Goal: Task Accomplishment & Management: Complete application form

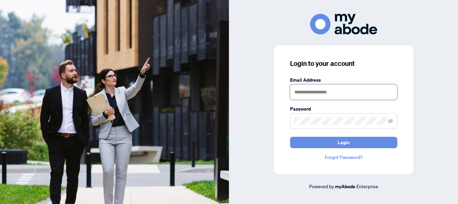
click at [312, 92] on input "text" at bounding box center [343, 91] width 107 height 15
type input "**********"
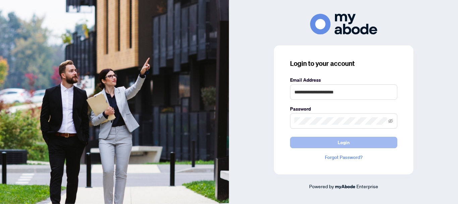
click at [308, 142] on button "Login" at bounding box center [343, 142] width 107 height 11
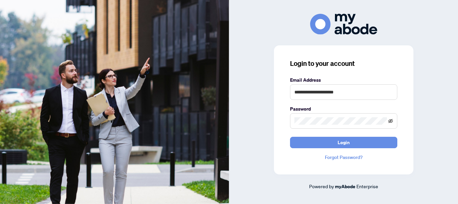
click at [389, 121] on icon "eye-invisible" at bounding box center [391, 120] width 5 height 4
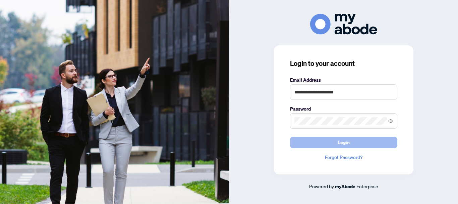
click at [342, 145] on span "Login" at bounding box center [344, 142] width 12 height 11
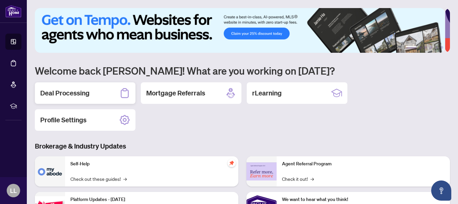
click at [67, 95] on h2 "Deal Processing" at bounding box center [64, 92] width 49 height 9
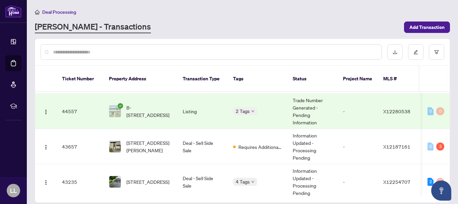
scroll to position [111, 0]
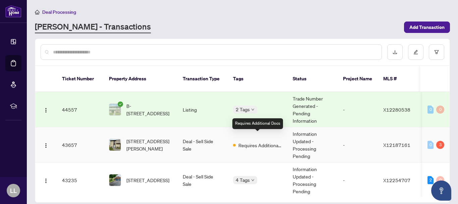
click at [261, 141] on span "Requires Additional Docs" at bounding box center [261, 144] width 44 height 7
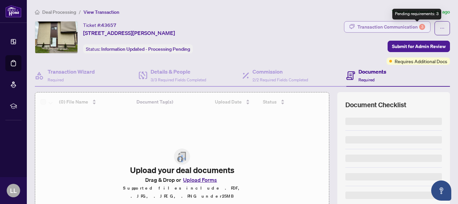
click at [419, 26] on div "3" at bounding box center [422, 27] width 6 height 6
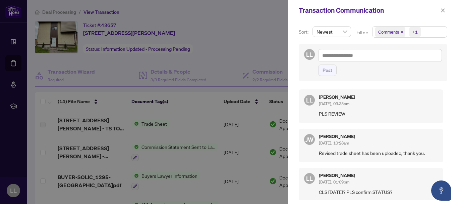
click at [401, 34] on icon "close" at bounding box center [402, 31] width 3 height 3
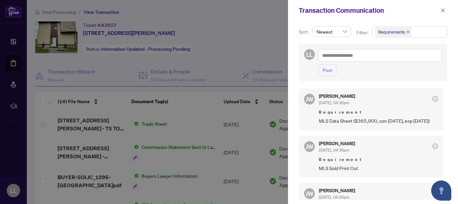
scroll to position [1, 0]
click at [444, 12] on icon "close" at bounding box center [443, 10] width 5 height 5
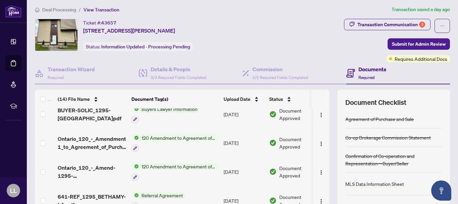
scroll to position [0, 0]
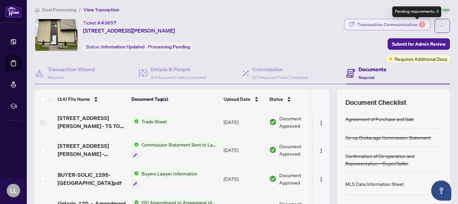
click at [419, 24] on div "3" at bounding box center [422, 24] width 6 height 6
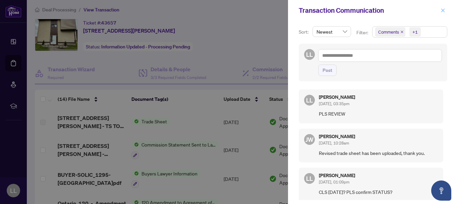
click at [443, 11] on icon "close" at bounding box center [443, 10] width 5 height 5
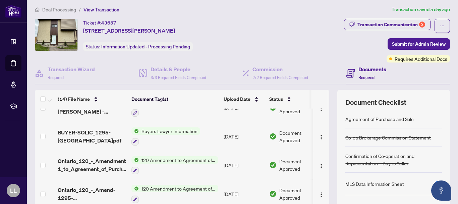
scroll to position [45, 0]
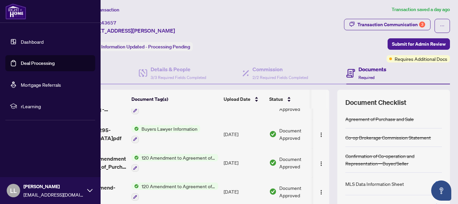
click at [21, 66] on link "Deal Processing" at bounding box center [38, 63] width 34 height 6
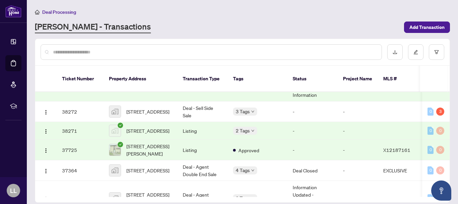
scroll to position [334, 0]
click at [454, 69] on main "Deal Processing [PERSON_NAME] - Transactions Add Transaction Ticket Number Prop…" at bounding box center [243, 102] width 432 height 204
click at [431, 27] on span "Add Transaction" at bounding box center [427, 27] width 35 height 11
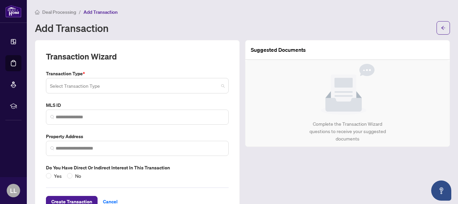
click at [220, 87] on span at bounding box center [137, 85] width 175 height 13
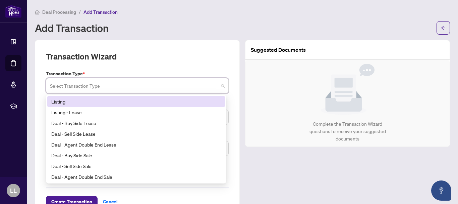
click at [61, 102] on div "Listing" at bounding box center [136, 101] width 170 height 7
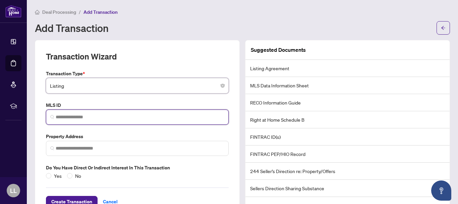
click at [60, 113] on input "search" at bounding box center [140, 116] width 169 height 7
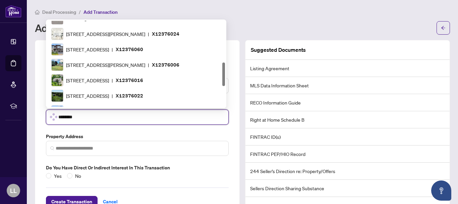
scroll to position [207, 0]
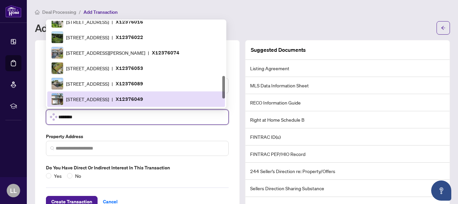
type input "*********"
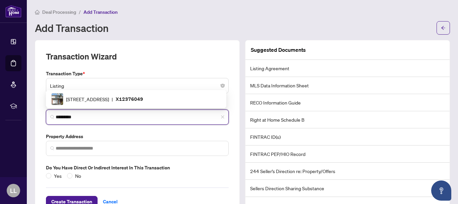
scroll to position [0, 0]
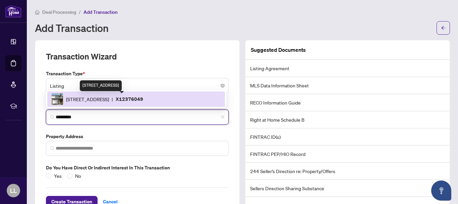
click at [109, 100] on span "[STREET_ADDRESS]" at bounding box center [87, 98] width 43 height 7
type input "**********"
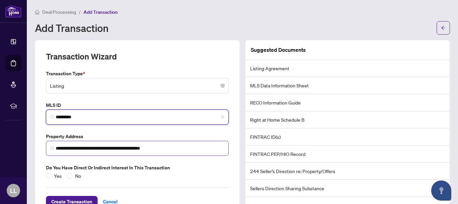
scroll to position [22, 0]
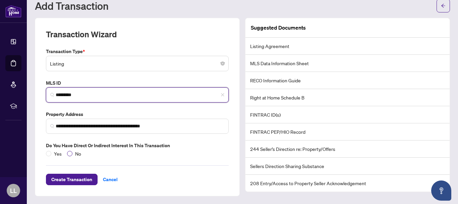
type input "*********"
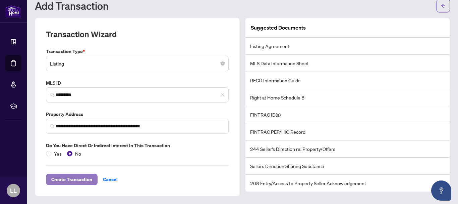
click at [84, 182] on span "Create Transaction" at bounding box center [71, 179] width 41 height 11
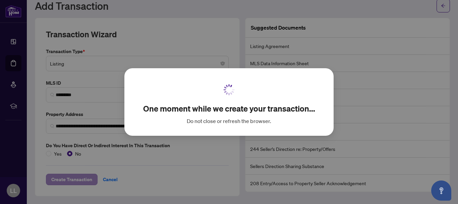
scroll to position [13, 0]
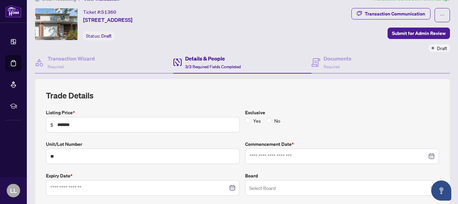
type input "**********"
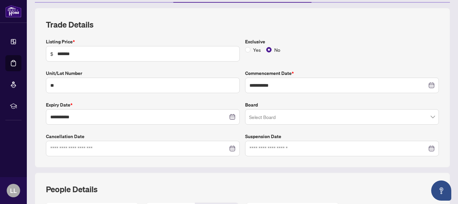
scroll to position [85, 0]
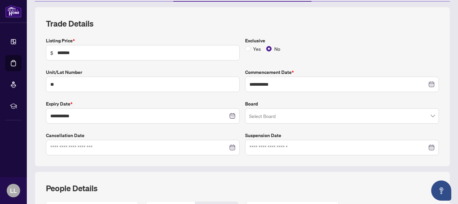
click at [427, 119] on span at bounding box center [342, 115] width 186 height 13
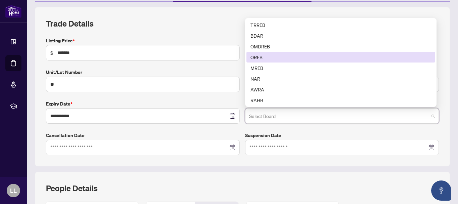
click at [258, 57] on div "OREB" at bounding box center [341, 56] width 181 height 7
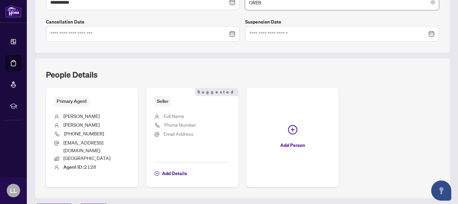
scroll to position [204, 0]
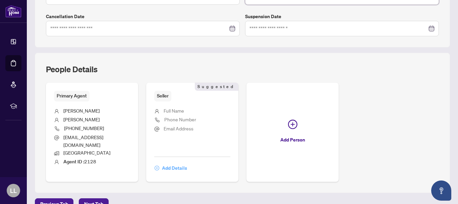
click at [179, 162] on span "Add Details" at bounding box center [174, 167] width 25 height 11
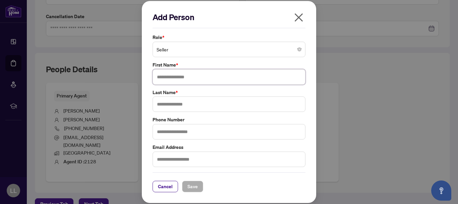
click at [177, 77] on input "text" at bounding box center [229, 76] width 153 height 15
click at [164, 78] on input "text" at bounding box center [229, 76] width 153 height 15
type input "**********"
click at [165, 104] on input "text" at bounding box center [229, 103] width 153 height 15
type input "*"
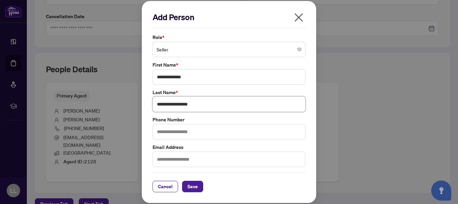
click at [168, 105] on input "**********" at bounding box center [229, 103] width 153 height 15
type input "**********"
click at [156, 76] on input "**********" at bounding box center [229, 76] width 153 height 15
type input "**********"
click at [195, 187] on span "Save" at bounding box center [193, 186] width 10 height 11
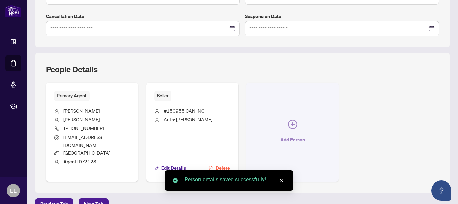
click at [290, 125] on span "button" at bounding box center [292, 125] width 9 height 12
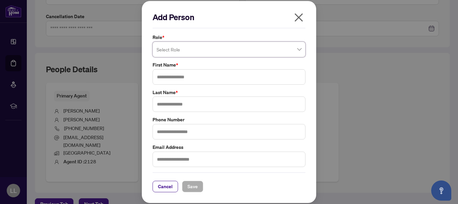
click at [301, 49] on span at bounding box center [229, 49] width 145 height 13
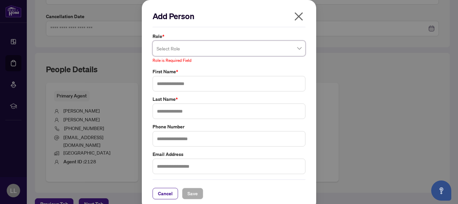
click at [301, 20] on icon "close" at bounding box center [299, 16] width 11 height 11
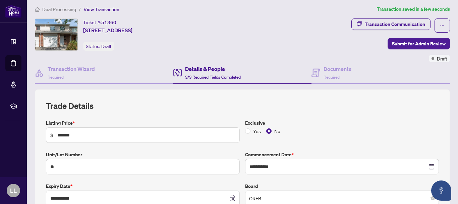
scroll to position [0, 0]
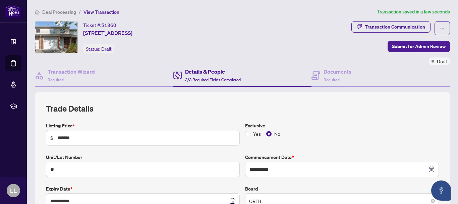
click at [210, 74] on h4 "Details & People" at bounding box center [213, 71] width 56 height 8
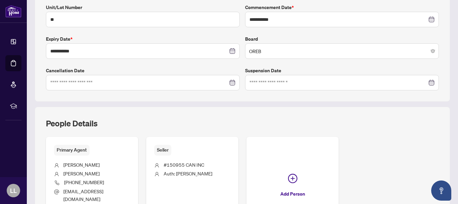
scroll to position [210, 0]
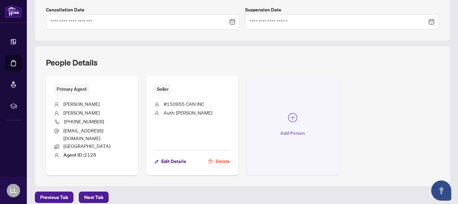
click at [283, 130] on span "Add Person" at bounding box center [293, 133] width 25 height 11
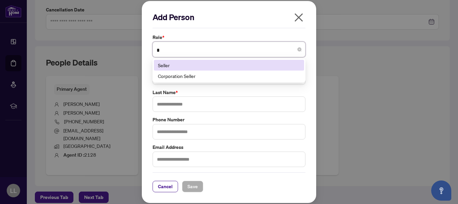
type input "**"
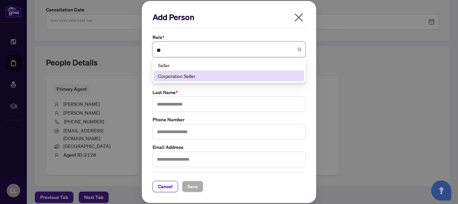
click at [191, 75] on div "Corporation Seller" at bounding box center [229, 75] width 142 height 7
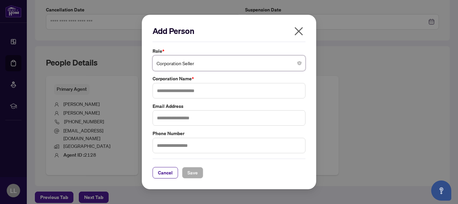
click at [299, 31] on icon "close" at bounding box center [299, 31] width 8 height 8
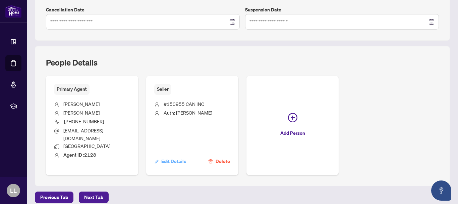
click at [179, 156] on span "Edit Details" at bounding box center [173, 161] width 25 height 11
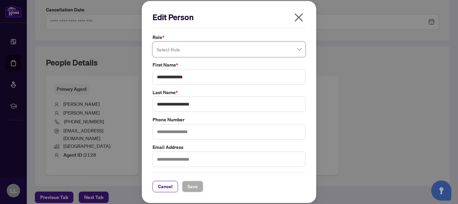
click at [298, 49] on span at bounding box center [229, 49] width 145 height 13
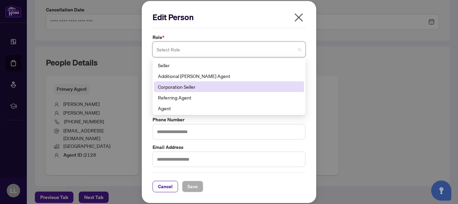
click at [192, 86] on div "Corporation Seller" at bounding box center [229, 86] width 142 height 7
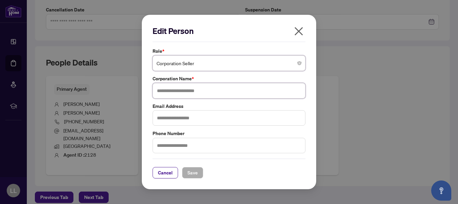
click at [192, 89] on input "text" at bounding box center [229, 90] width 153 height 15
click at [171, 117] on input "text" at bounding box center [229, 117] width 153 height 15
click at [206, 90] on input "**********" at bounding box center [229, 90] width 153 height 15
type input "**********"
click at [196, 172] on span "Save" at bounding box center [193, 172] width 10 height 11
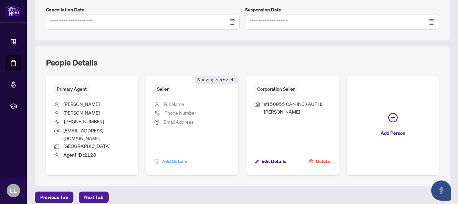
click at [175, 156] on span "Add Details" at bounding box center [174, 161] width 25 height 11
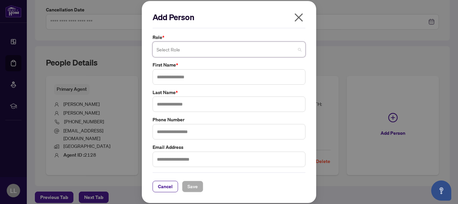
click at [300, 50] on span at bounding box center [229, 49] width 145 height 13
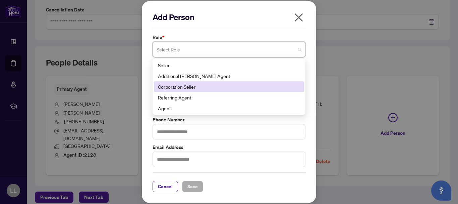
click at [185, 87] on div "Corporation Seller" at bounding box center [229, 86] width 142 height 7
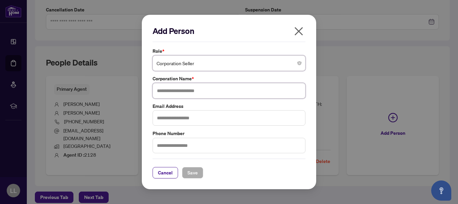
click at [185, 91] on input "text" at bounding box center [229, 90] width 153 height 15
type input "**********"
click at [191, 171] on span "Save" at bounding box center [193, 172] width 10 height 11
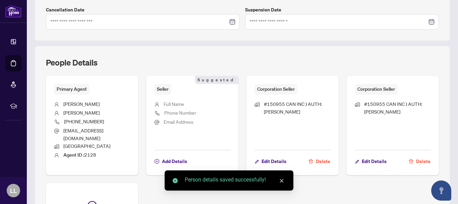
click at [411, 155] on button "Delete" at bounding box center [420, 160] width 22 height 11
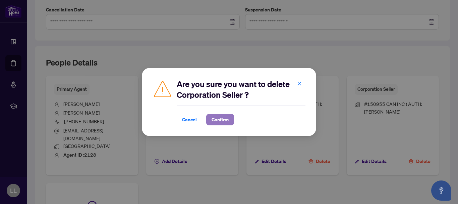
click at [227, 119] on span "Confirm" at bounding box center [220, 119] width 17 height 11
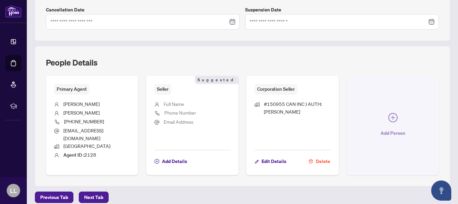
click at [389, 113] on icon "plus-circle" at bounding box center [393, 117] width 9 height 9
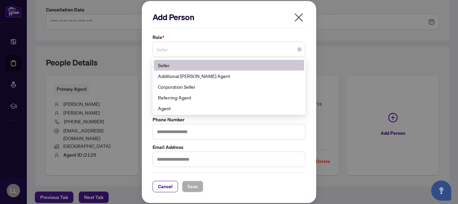
click at [300, 52] on span "Seller" at bounding box center [229, 49] width 145 height 13
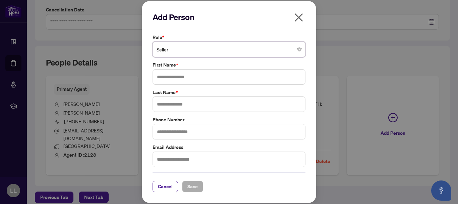
click at [206, 50] on span "Seller" at bounding box center [229, 49] width 145 height 13
click at [174, 51] on span "Seller" at bounding box center [229, 49] width 145 height 13
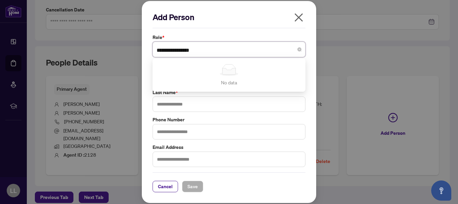
type input "**********"
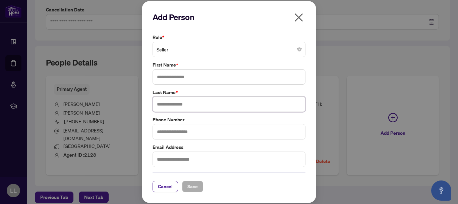
click at [227, 97] on input "text" at bounding box center [229, 103] width 153 height 15
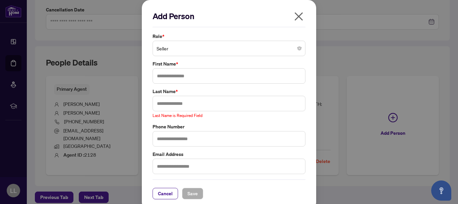
click at [302, 15] on icon "close" at bounding box center [299, 16] width 11 height 11
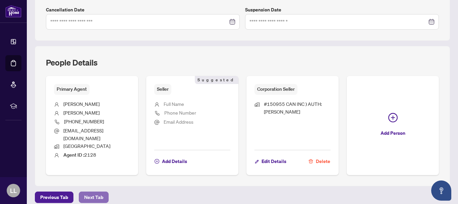
click at [103, 191] on button "Next Tab" at bounding box center [94, 196] width 30 height 11
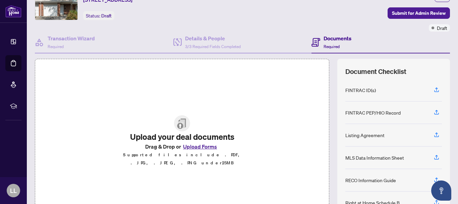
scroll to position [77, 0]
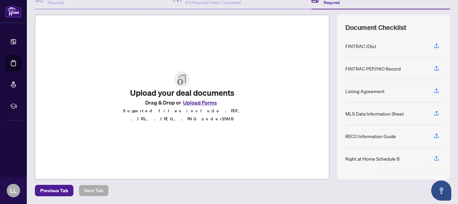
click at [205, 104] on button "Upload Forms" at bounding box center [200, 102] width 38 height 9
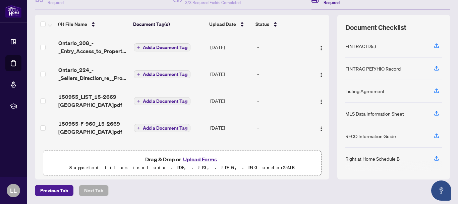
click at [193, 159] on button "Upload Forms" at bounding box center [200, 159] width 38 height 9
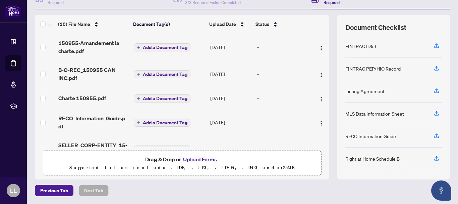
scroll to position [0, 0]
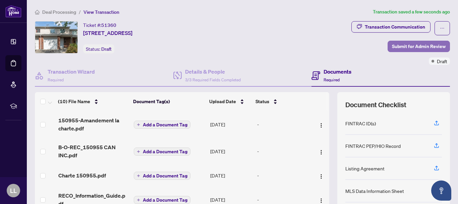
click at [409, 45] on span "Submit for Admin Review" at bounding box center [419, 46] width 54 height 11
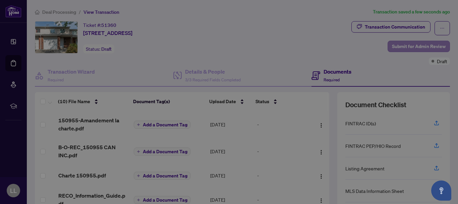
click at [409, 45] on div "Submit for admin review Clicking submit will notify the admin team to review yo…" at bounding box center [229, 102] width 458 height 204
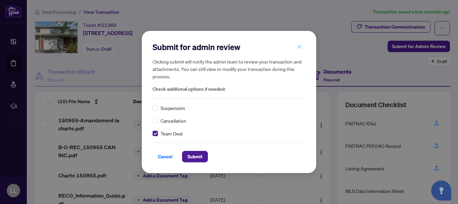
click at [300, 45] on icon "close" at bounding box center [299, 46] width 5 height 5
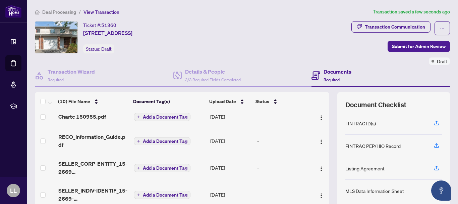
scroll to position [45, 0]
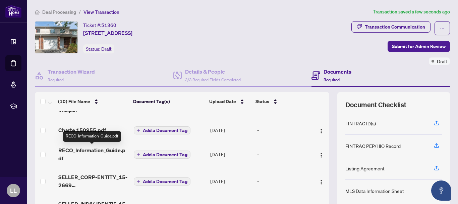
click at [94, 151] on span "RECO_Information_Guide.pdf" at bounding box center [93, 154] width 70 height 16
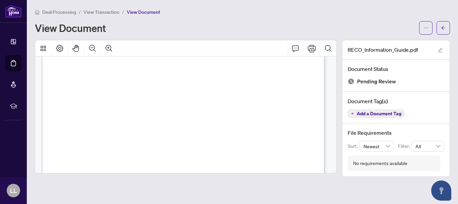
scroll to position [4539, 0]
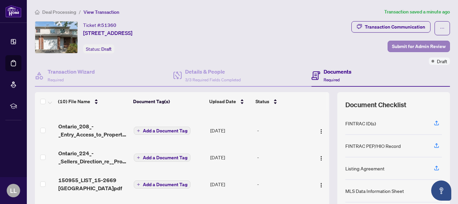
scroll to position [152, 0]
click at [423, 48] on span "Submit for Admin Review" at bounding box center [419, 46] width 54 height 11
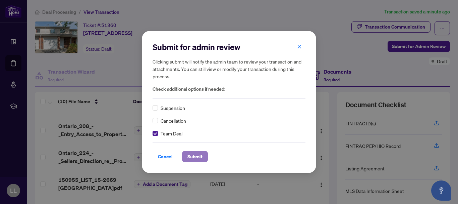
click at [193, 158] on span "Submit" at bounding box center [195, 156] width 15 height 11
